Goal: Information Seeking & Learning: Learn about a topic

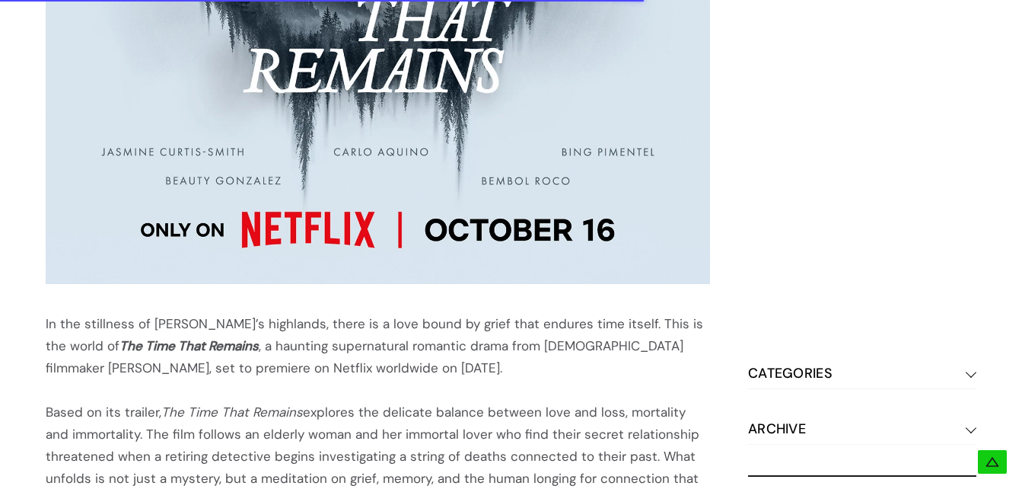
scroll to position [1294, 0]
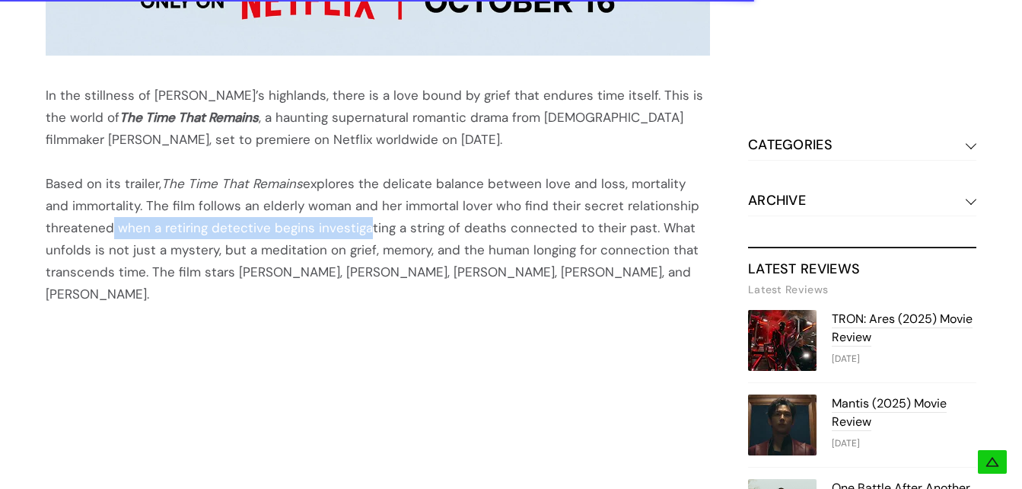
drag, startPoint x: 101, startPoint y: 228, endPoint x: 355, endPoint y: 225, distance: 253.5
click at [355, 225] on div "Based on its trailer, The Time That Remains explores the delicate balance betwe…" at bounding box center [378, 239] width 665 height 132
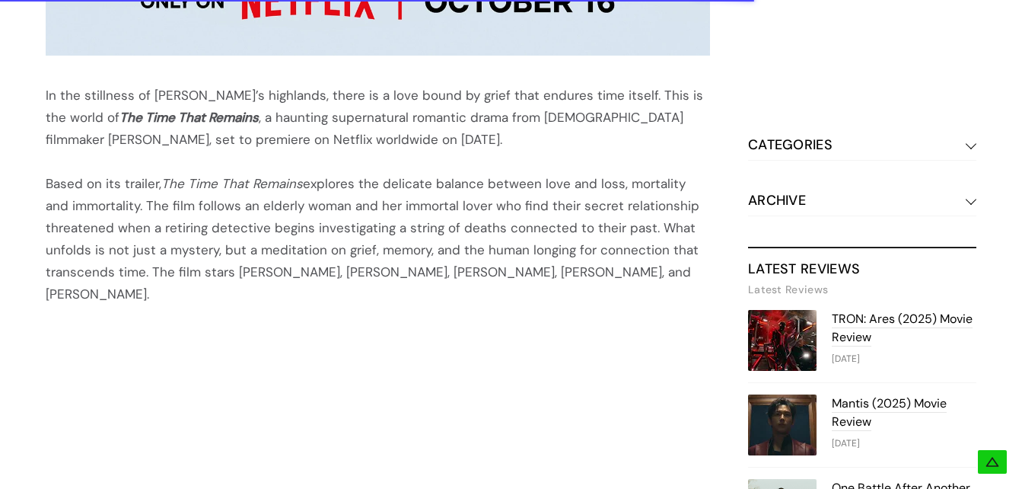
drag, startPoint x: 355, startPoint y: 225, endPoint x: 399, endPoint y: 225, distance: 44.2
click at [399, 225] on div "Based on its trailer, The Time That Remains explores the delicate balance betwe…" at bounding box center [378, 239] width 665 height 132
drag, startPoint x: 348, startPoint y: 226, endPoint x: 570, endPoint y: 222, distance: 222.3
click at [570, 222] on div "Based on its trailer, The Time That Remains explores the delicate balance betwe…" at bounding box center [378, 239] width 665 height 132
drag, startPoint x: 570, startPoint y: 222, endPoint x: 598, endPoint y: 222, distance: 27.4
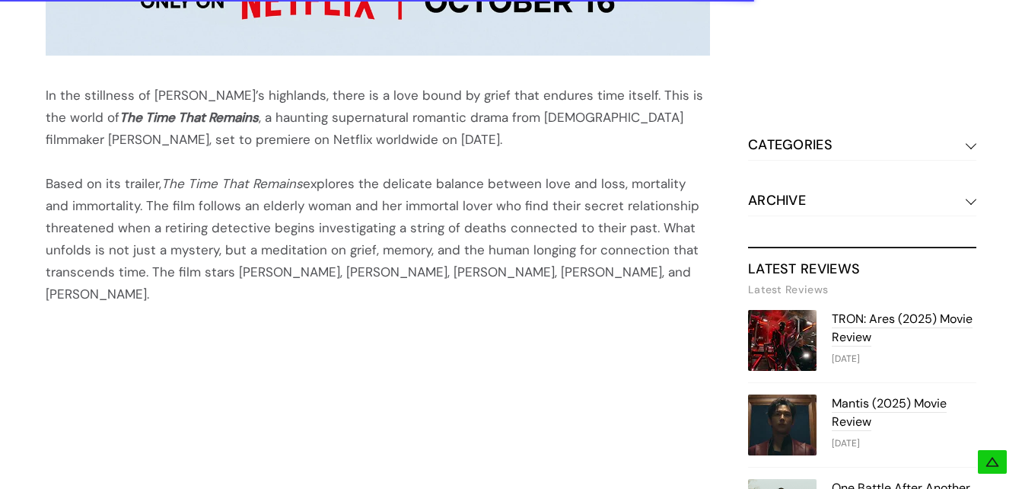
click at [598, 222] on div "Based on its trailer, The Time That Remains explores the delicate balance betwe…" at bounding box center [378, 239] width 665 height 132
drag, startPoint x: 101, startPoint y: 225, endPoint x: 285, endPoint y: 222, distance: 184.3
click at [285, 222] on div "Based on its trailer, The Time That Remains explores the delicate balance betwe…" at bounding box center [378, 239] width 665 height 132
drag, startPoint x: 285, startPoint y: 222, endPoint x: 312, endPoint y: 228, distance: 27.2
click at [312, 228] on div "Based on its trailer, The Time That Remains explores the delicate balance betwe…" at bounding box center [378, 239] width 665 height 132
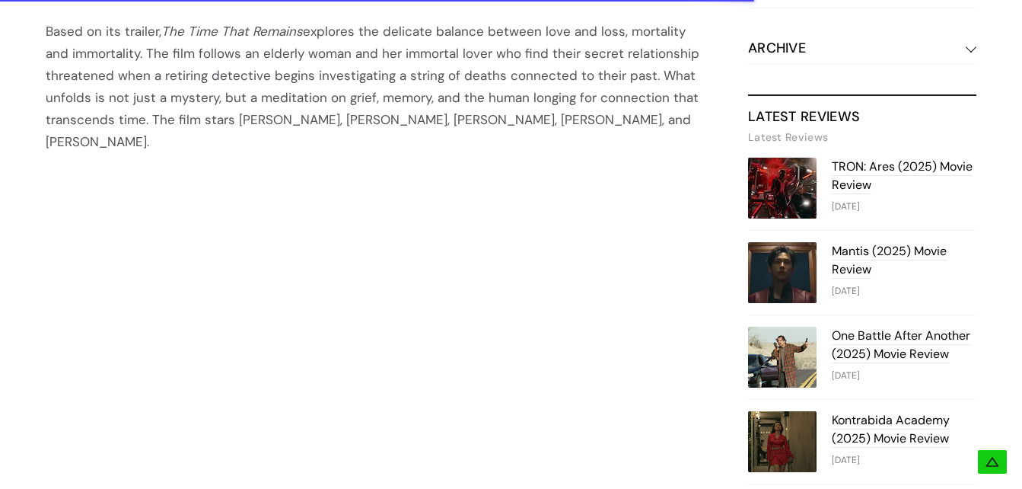
scroll to position [1294, 0]
